Goal: Find specific page/section: Find specific page/section

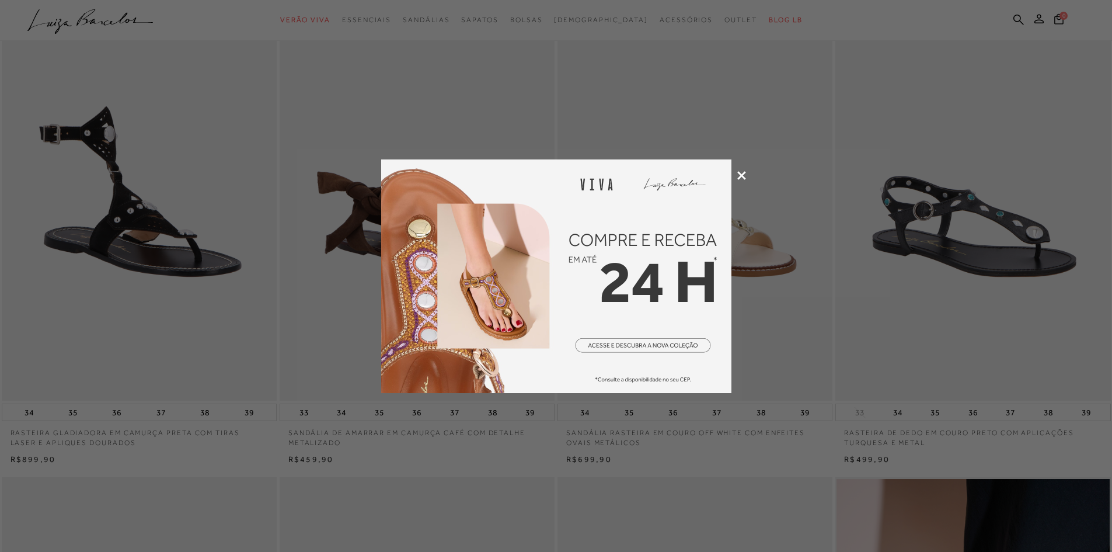
click at [741, 174] on icon at bounding box center [741, 175] width 9 height 9
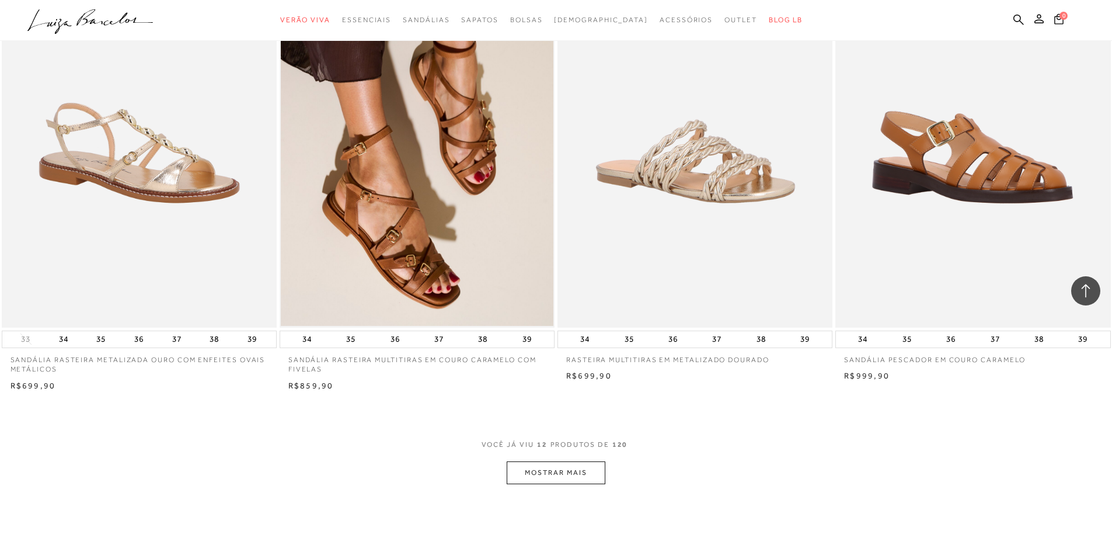
scroll to position [1284, 0]
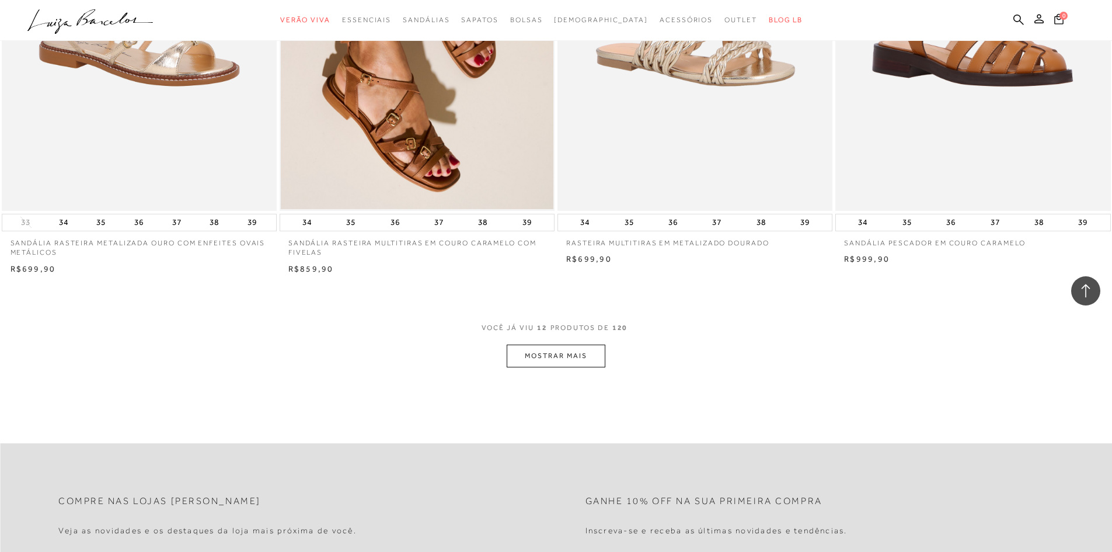
click at [563, 353] on button "MOSTRAR MAIS" at bounding box center [556, 355] width 98 height 23
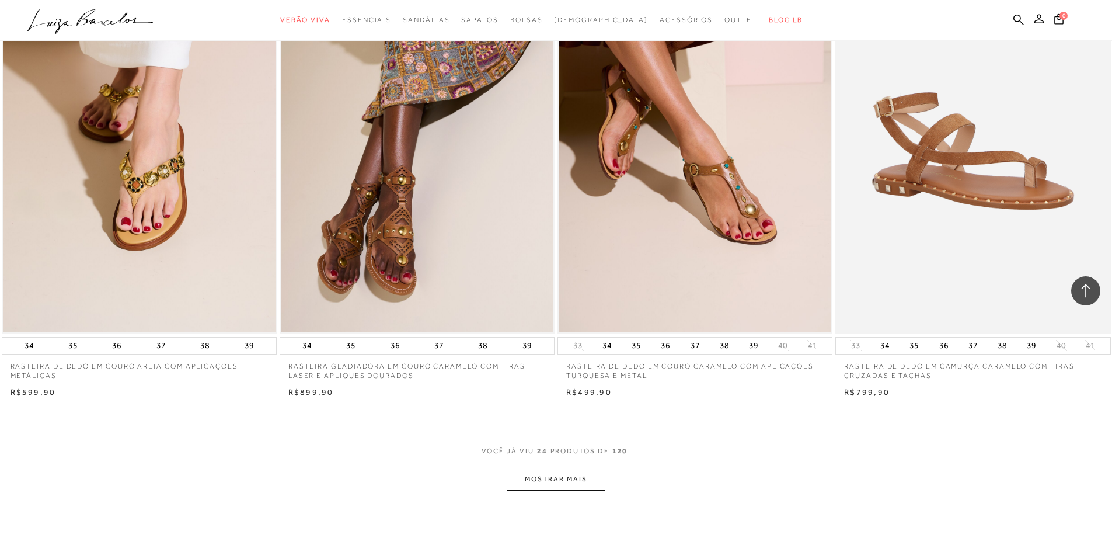
scroll to position [2685, 0]
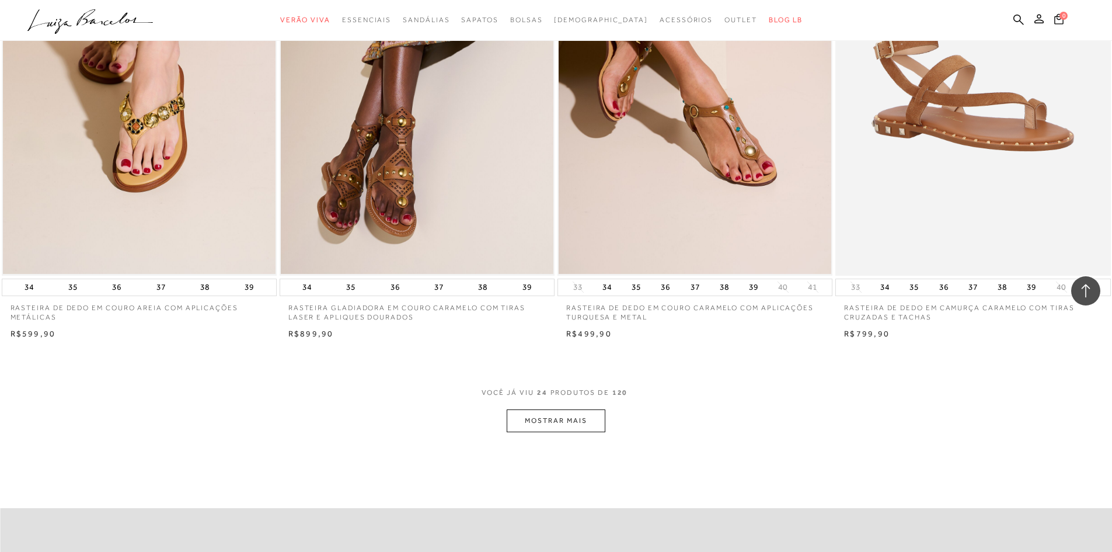
click at [549, 419] on button "MOSTRAR MAIS" at bounding box center [556, 420] width 98 height 23
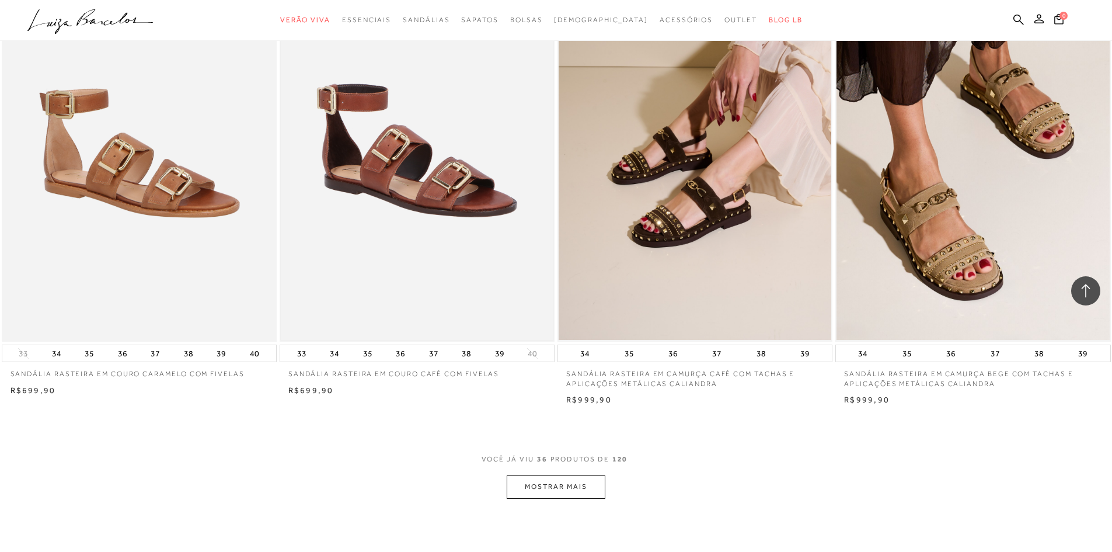
scroll to position [4086, 0]
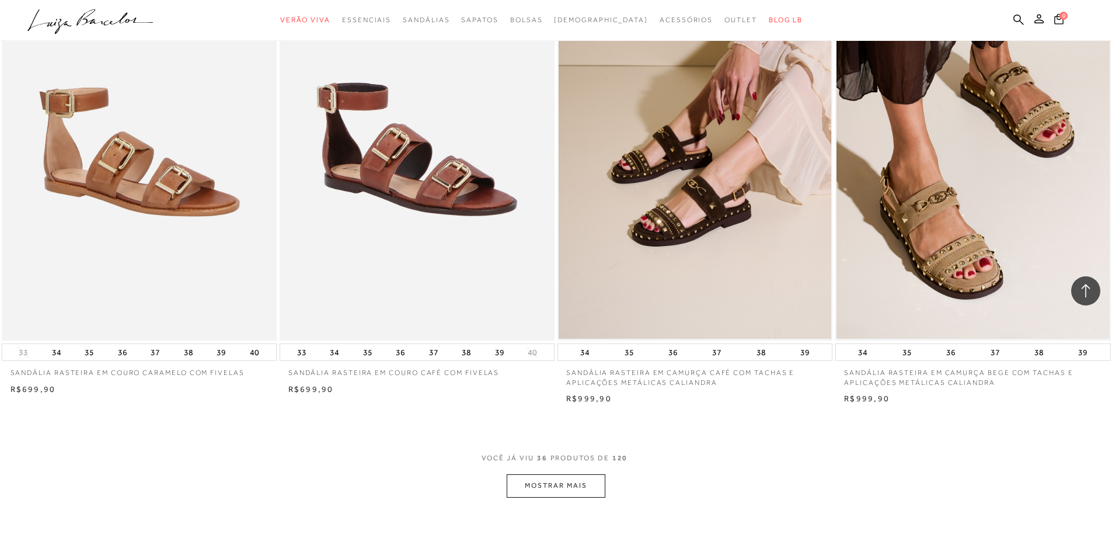
click at [565, 485] on button "MOSTRAR MAIS" at bounding box center [556, 485] width 98 height 23
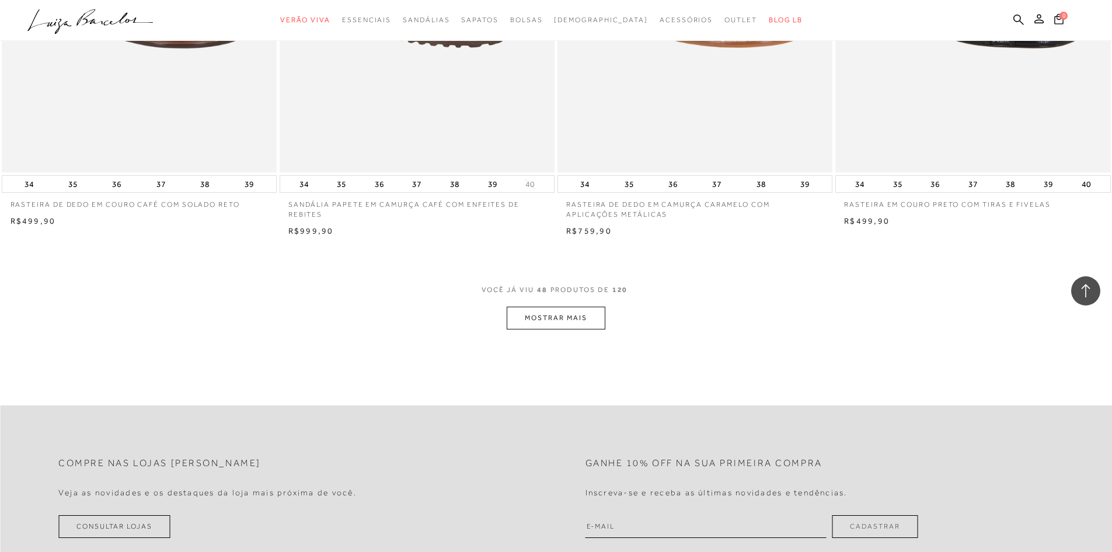
scroll to position [5721, 0]
click at [549, 314] on button "MOSTRAR MAIS" at bounding box center [556, 317] width 98 height 23
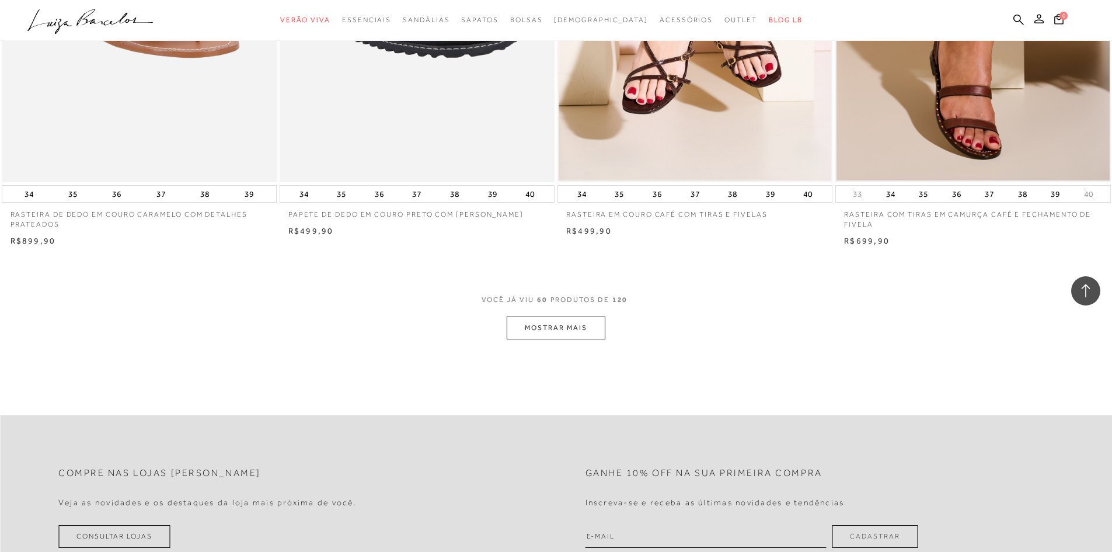
scroll to position [7180, 0]
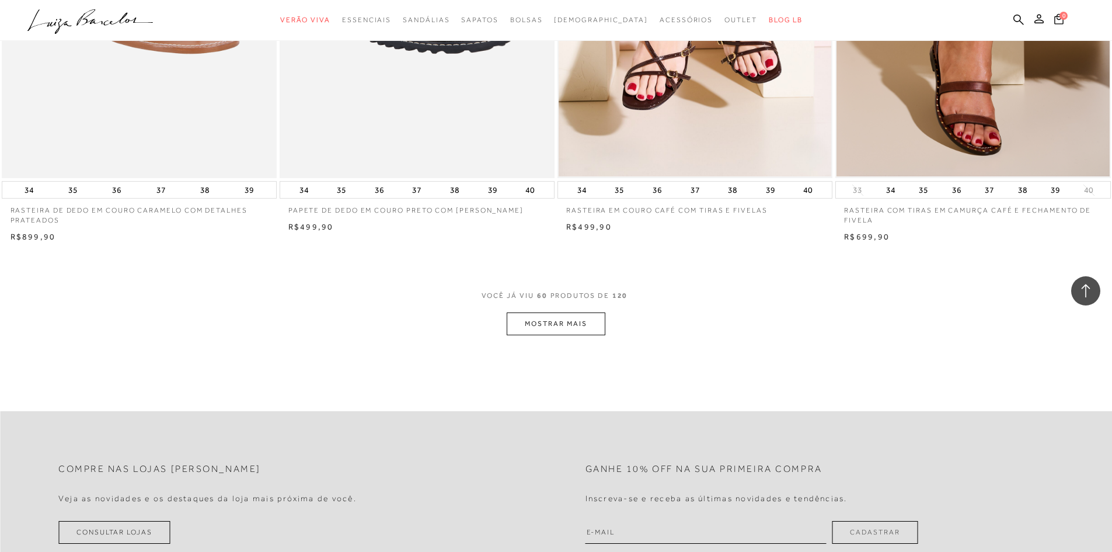
click at [556, 322] on button "MOSTRAR MAIS" at bounding box center [556, 323] width 98 height 23
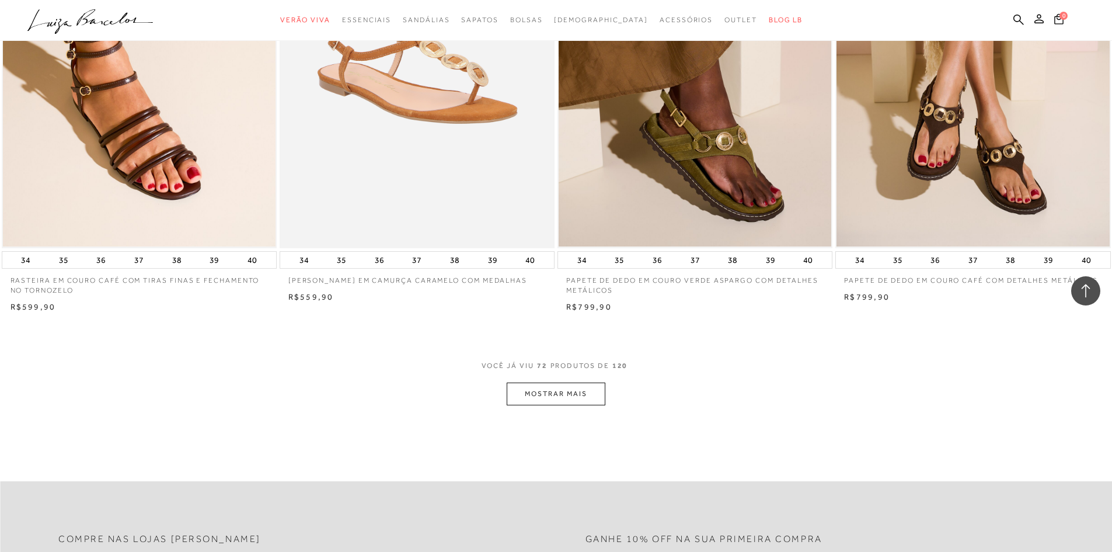
scroll to position [8581, 0]
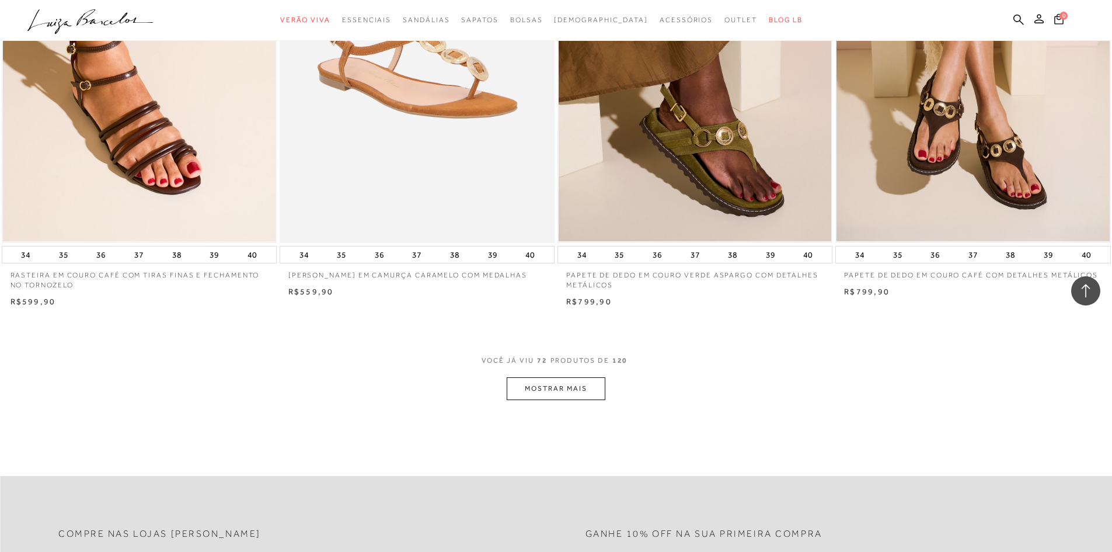
click at [558, 389] on button "MOSTRAR MAIS" at bounding box center [556, 388] width 98 height 23
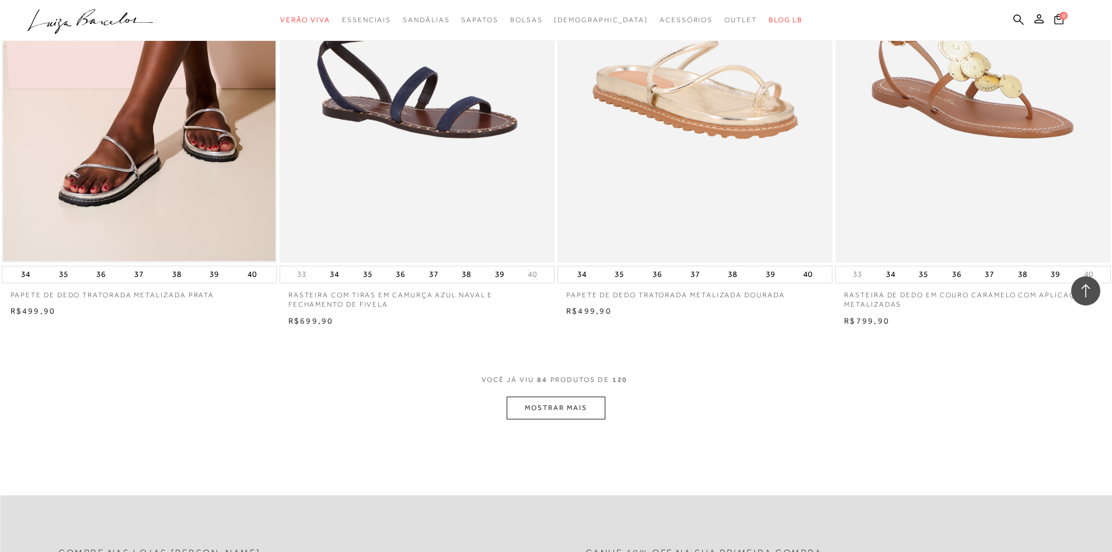
scroll to position [10041, 0]
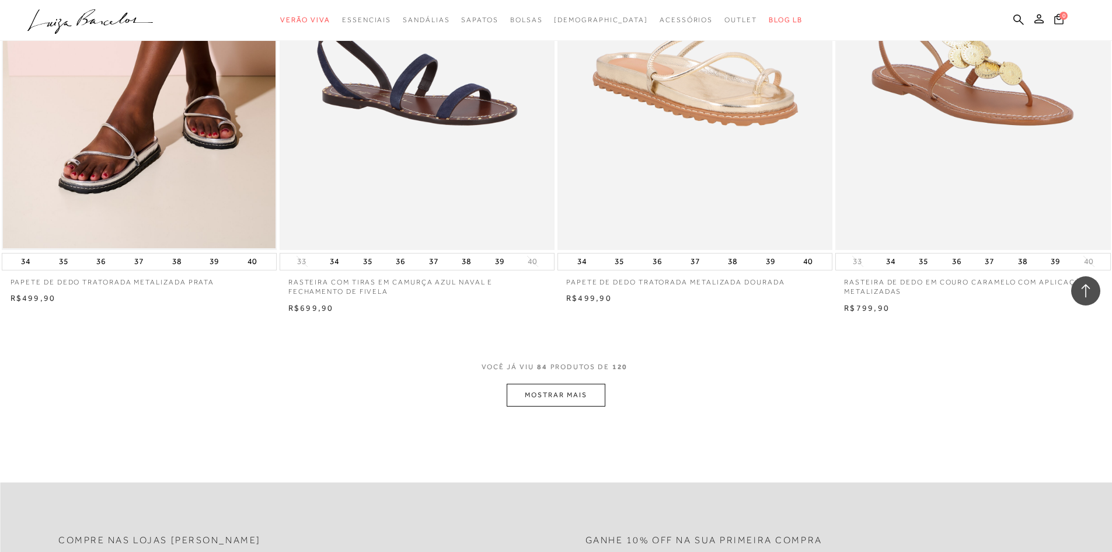
click at [569, 393] on button "MOSTRAR MAIS" at bounding box center [556, 395] width 98 height 23
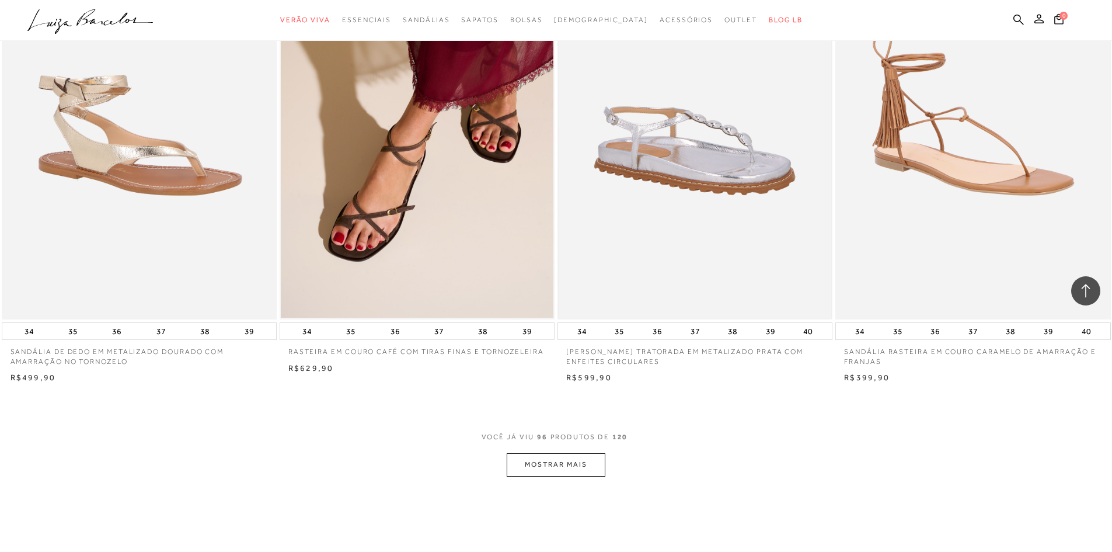
scroll to position [11559, 0]
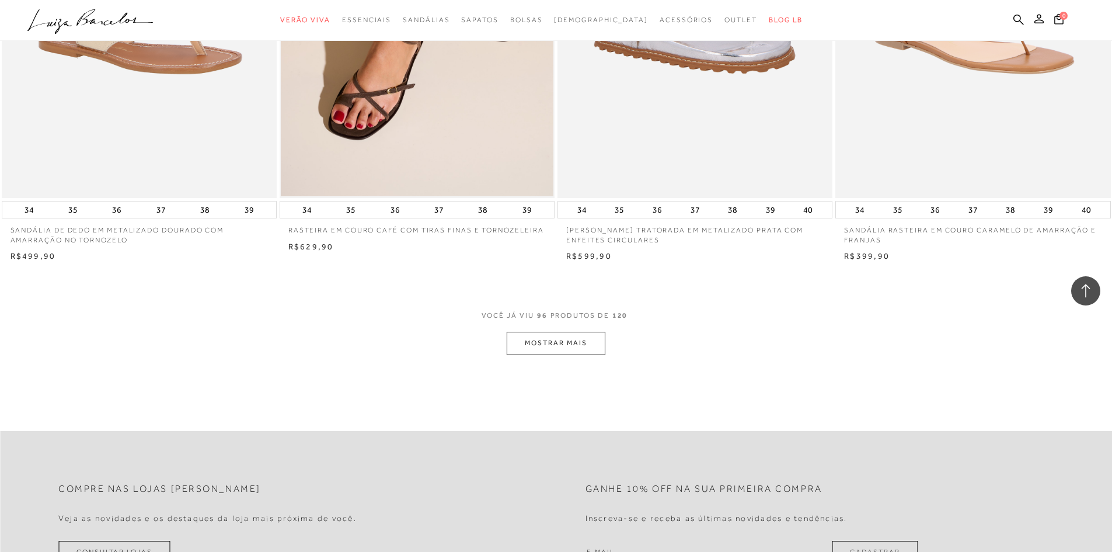
click at [564, 341] on button "MOSTRAR MAIS" at bounding box center [556, 343] width 98 height 23
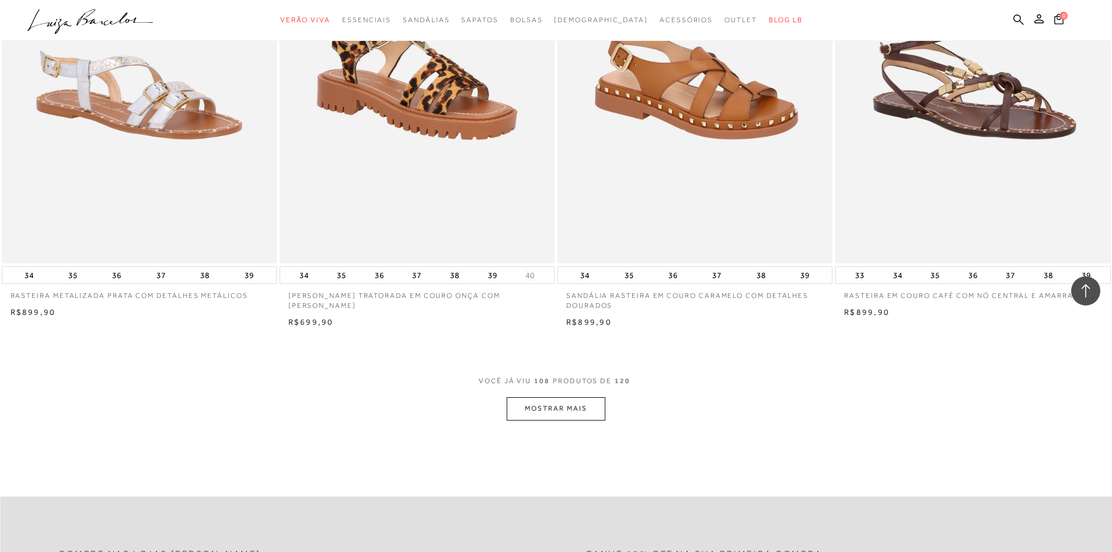
scroll to position [12960, 0]
click at [559, 403] on button "MOSTRAR MAIS" at bounding box center [556, 407] width 98 height 23
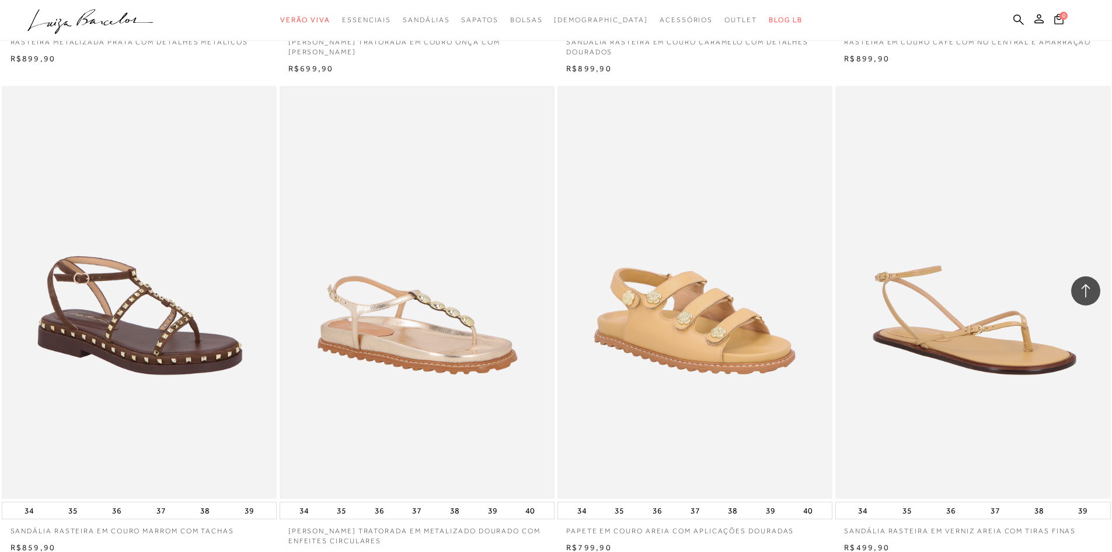
scroll to position [13193, 0]
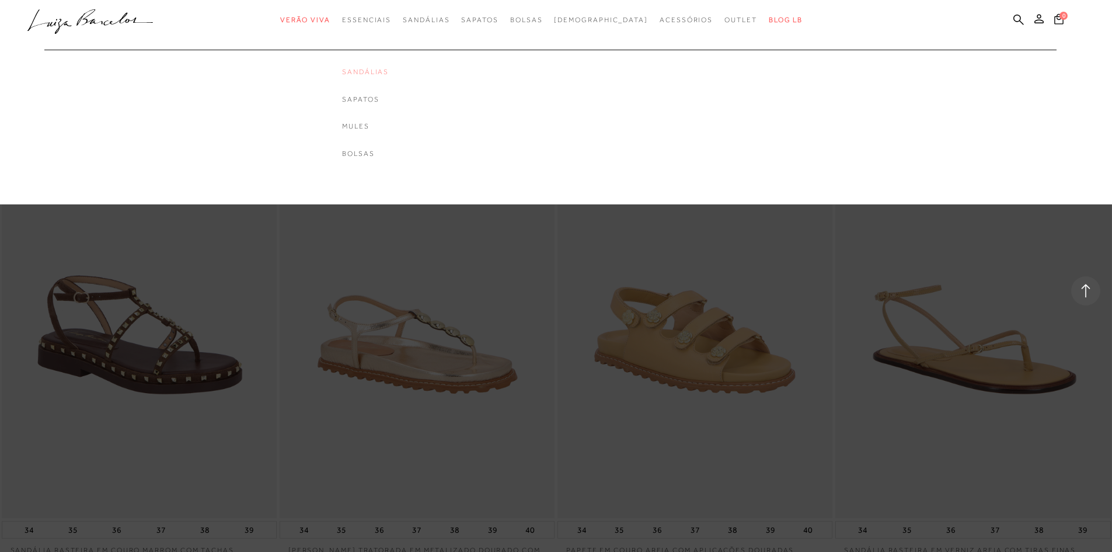
click at [389, 71] on link "Sandálias" at bounding box center [365, 72] width 47 height 10
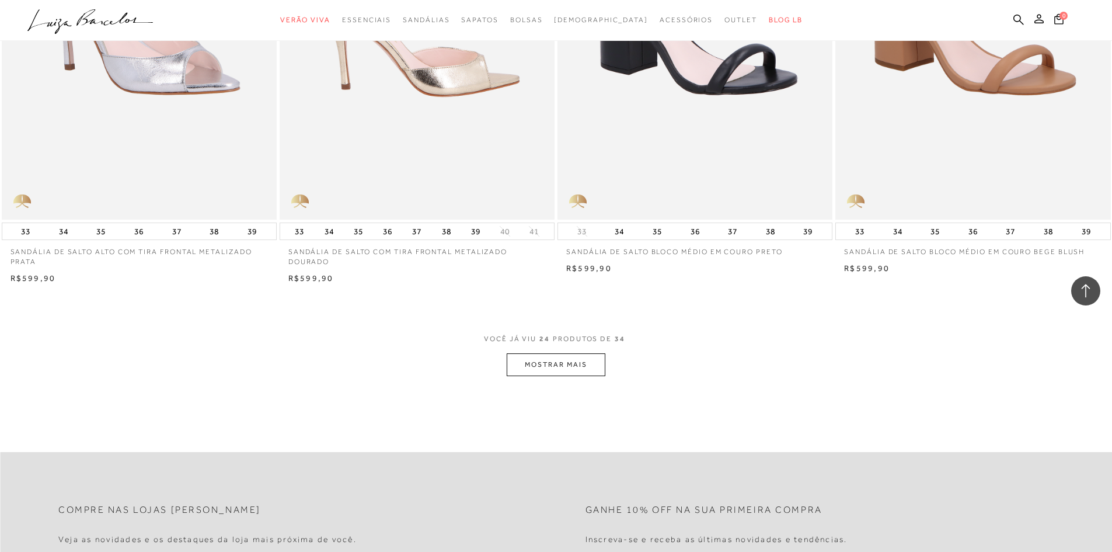
scroll to position [2743, 0]
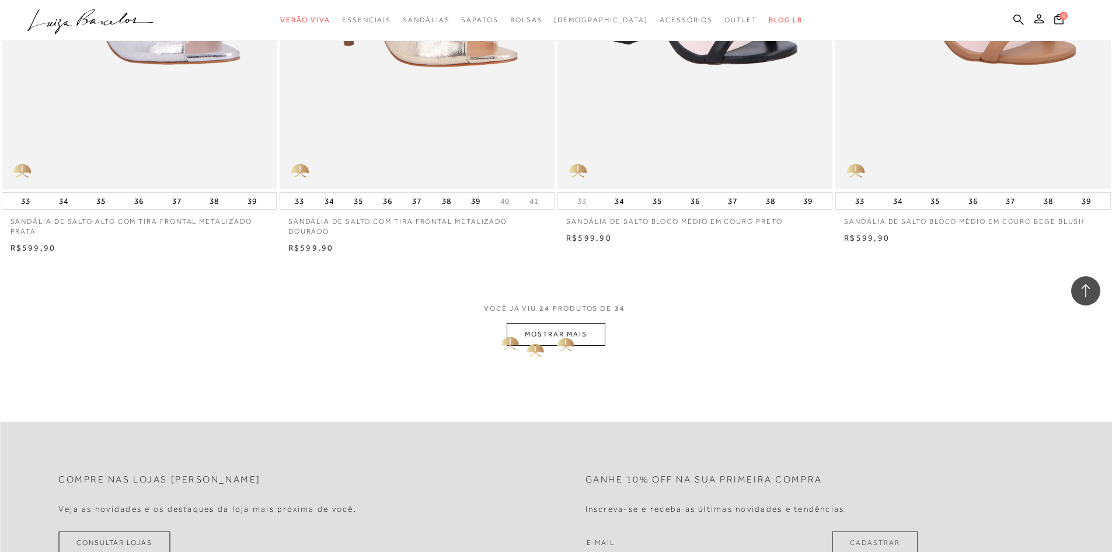
click at [558, 332] on button "MOSTRAR MAIS" at bounding box center [556, 334] width 98 height 23
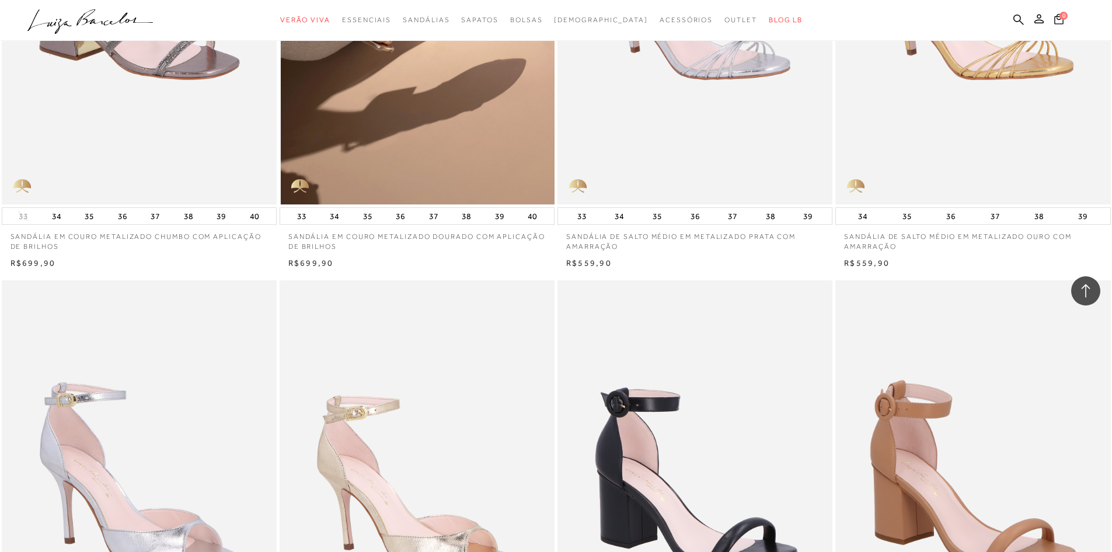
scroll to position [2101, 0]
